Goal: Use online tool/utility: Utilize a website feature to perform a specific function

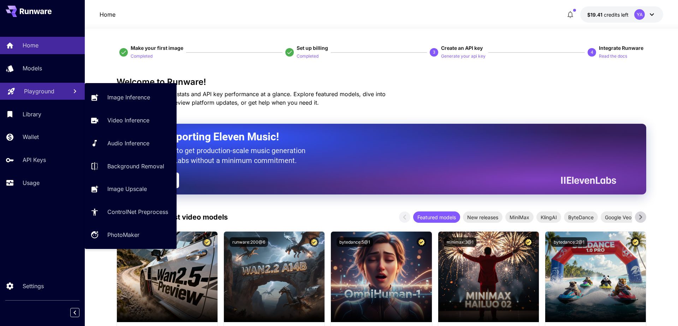
click at [44, 91] on p "Playground" at bounding box center [39, 91] width 30 height 8
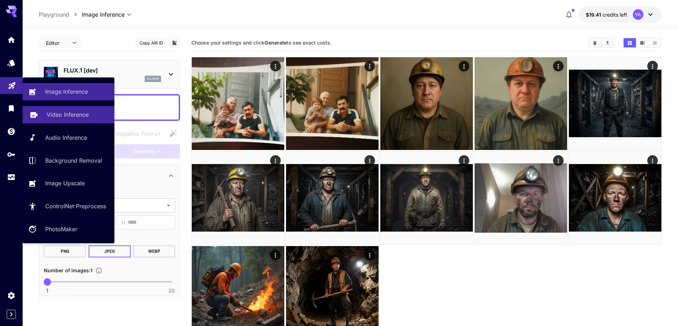
click at [47, 111] on p "Video Inference" at bounding box center [68, 114] width 42 height 8
type input "**********"
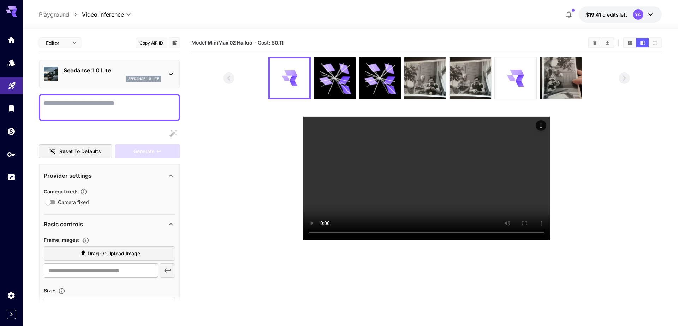
click at [13, 8] on icon at bounding box center [11, 9] width 11 height 7
